Goal: Check status: Check status

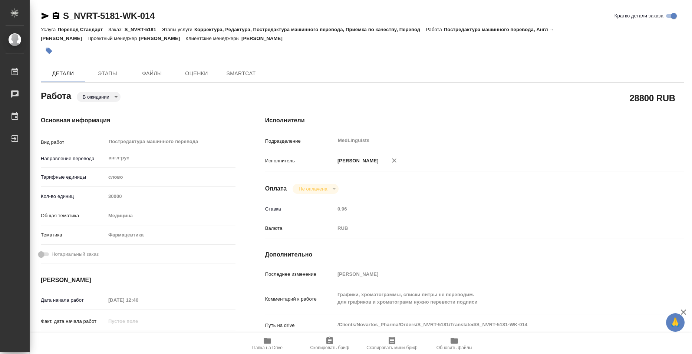
type textarea "x"
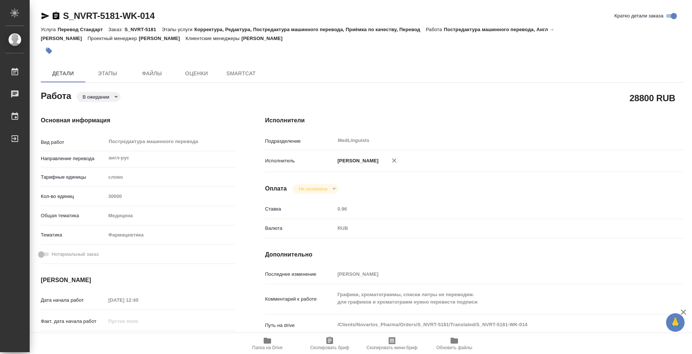
type textarea "x"
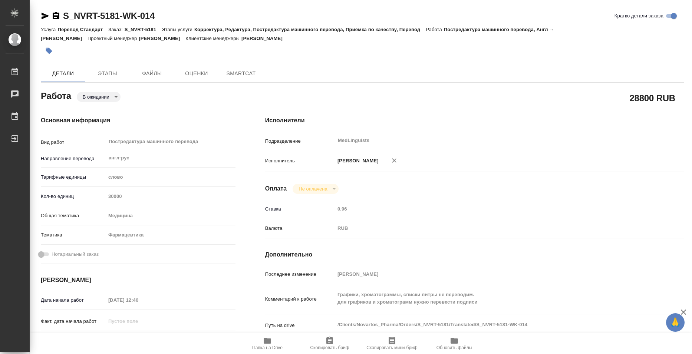
type textarea "x"
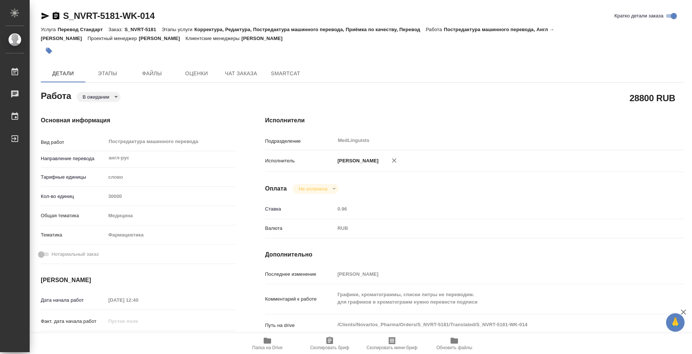
type textarea "x"
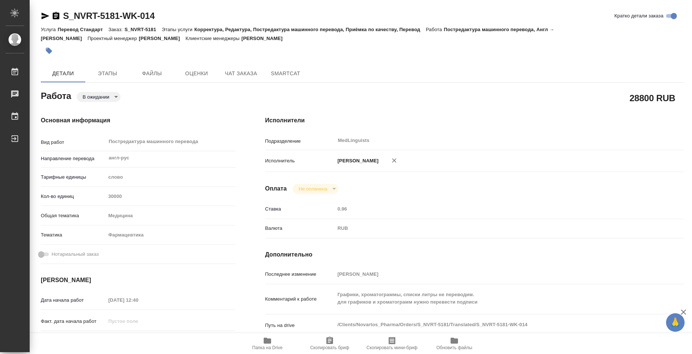
type textarea "x"
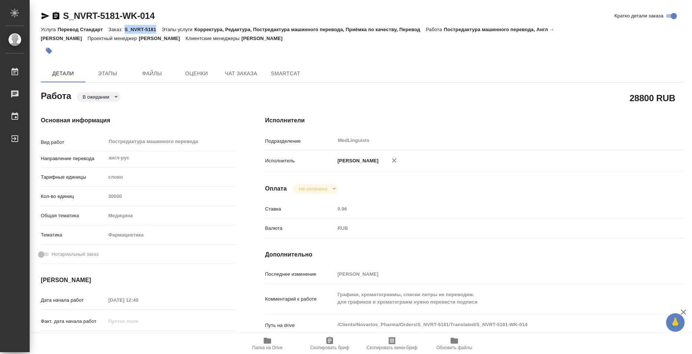
copy p "S_NVRT-5181"
drag, startPoint x: 125, startPoint y: 30, endPoint x: 163, endPoint y: 30, distance: 37.4
click at [163, 30] on div "Услуга Перевод Стандарт Заказ: S_NVRT-5181 Этапы услуги Корректура, Редактура, …" at bounding box center [362, 34] width 643 height 18
